Goal: Find specific fact: Find specific page/section

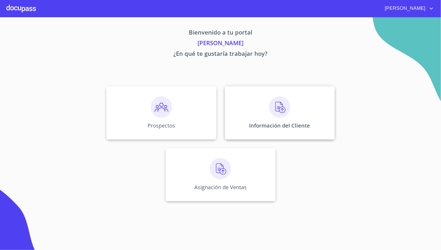
click at [307, 122] on p "Información del Cliente" at bounding box center [279, 125] width 61 height 7
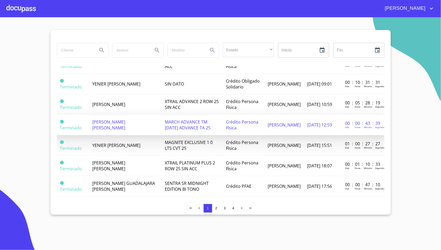
scroll to position [300, 0]
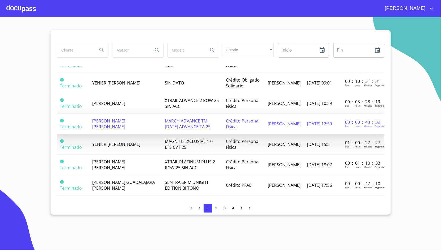
click at [139, 121] on td "[PERSON_NAME] [PERSON_NAME]" at bounding box center [125, 124] width 73 height 20
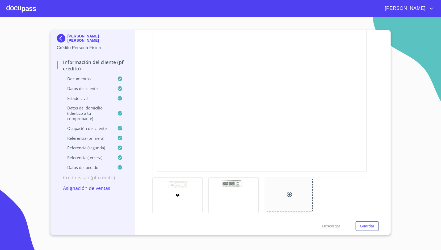
scroll to position [325, 0]
click at [19, 7] on div at bounding box center [20, 8] width 29 height 17
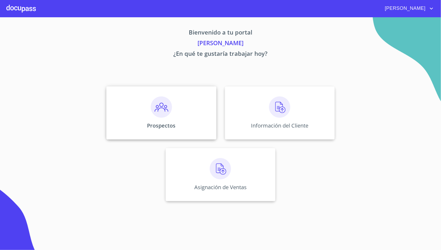
click at [150, 103] on div "Prospectos" at bounding box center [161, 112] width 110 height 53
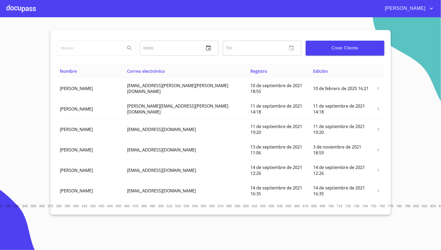
click at [96, 44] on input "search" at bounding box center [89, 48] width 64 height 14
type input "[PERSON_NAME] [PERSON_NAME]"
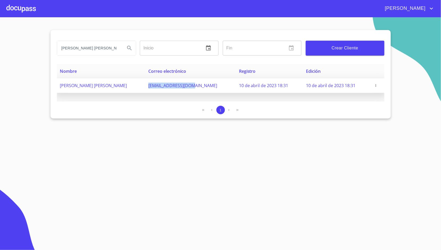
drag, startPoint x: 144, startPoint y: 87, endPoint x: 190, endPoint y: 89, distance: 45.5
click at [190, 89] on td "[EMAIL_ADDRESS][DOMAIN_NAME]" at bounding box center [190, 85] width 91 height 15
copy span "[EMAIL_ADDRESS][DOMAIN_NAME]"
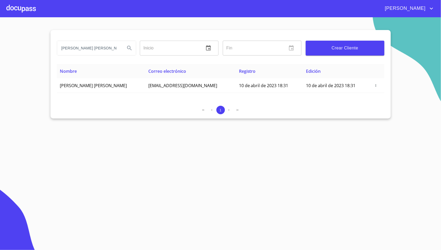
click at [35, 84] on section "[PERSON_NAME] [PERSON_NAME] Inicio ​ Fin ​ Crear Cliente Nombre Correo electrón…" at bounding box center [220, 133] width 441 height 233
